Goal: Information Seeking & Learning: Learn about a topic

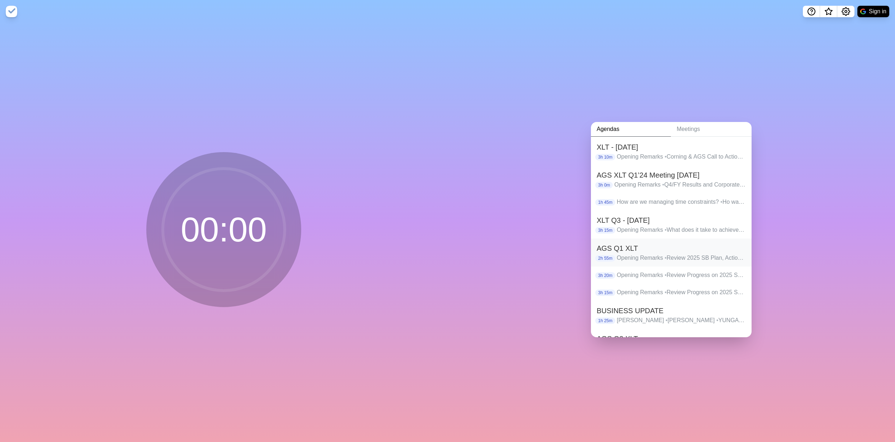
scroll to position [55, 0]
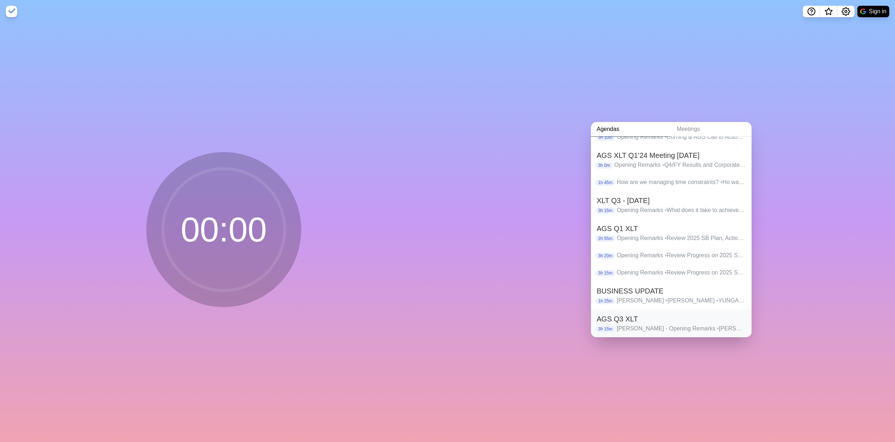
click at [608, 315] on h2 "AGS Q3 XLT" at bounding box center [670, 318] width 149 height 11
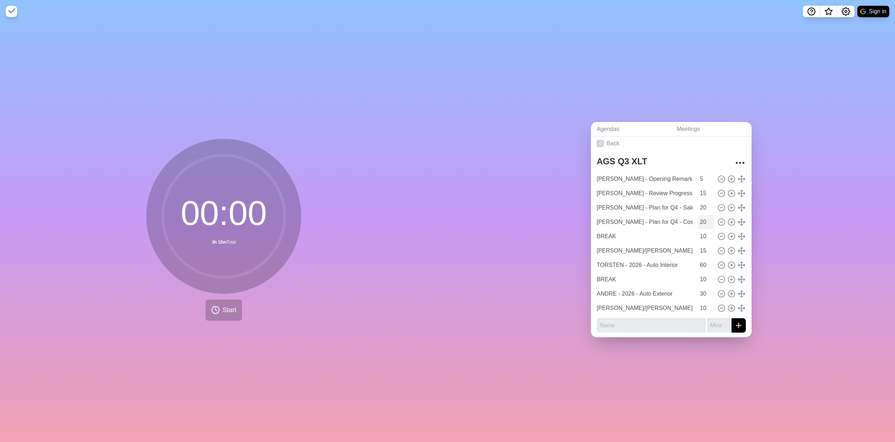
scroll to position [4, 0]
